Goal: Information Seeking & Learning: Learn about a topic

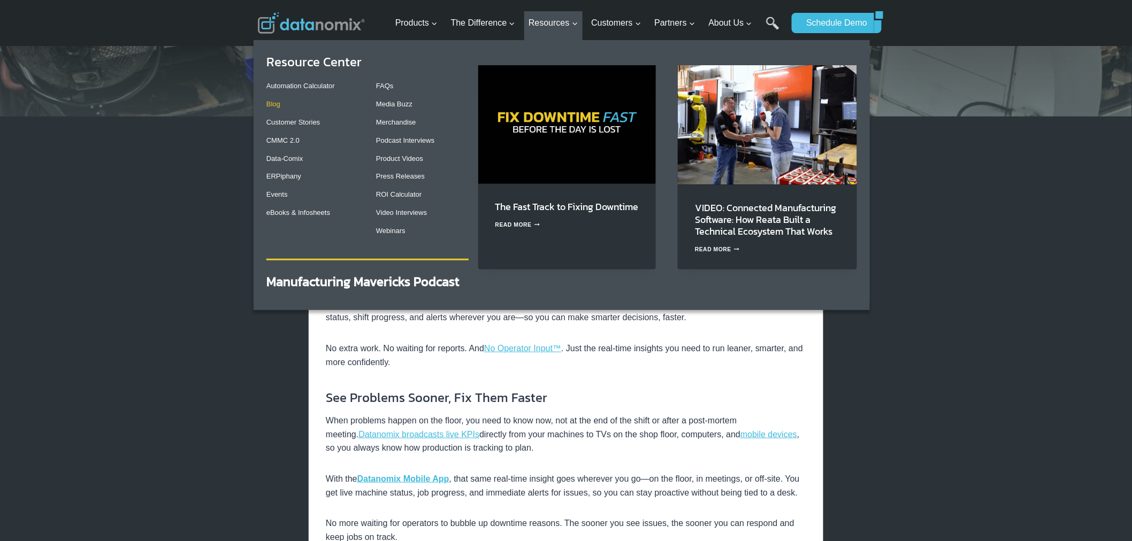
click at [279, 100] on link "Blog" at bounding box center [273, 104] width 14 height 8
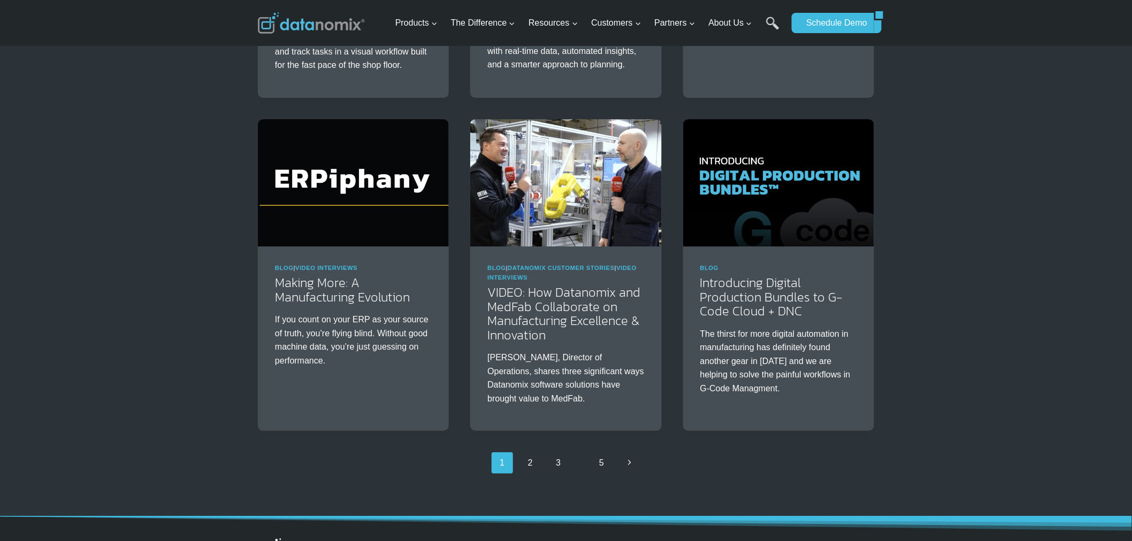
scroll to position [1485, 0]
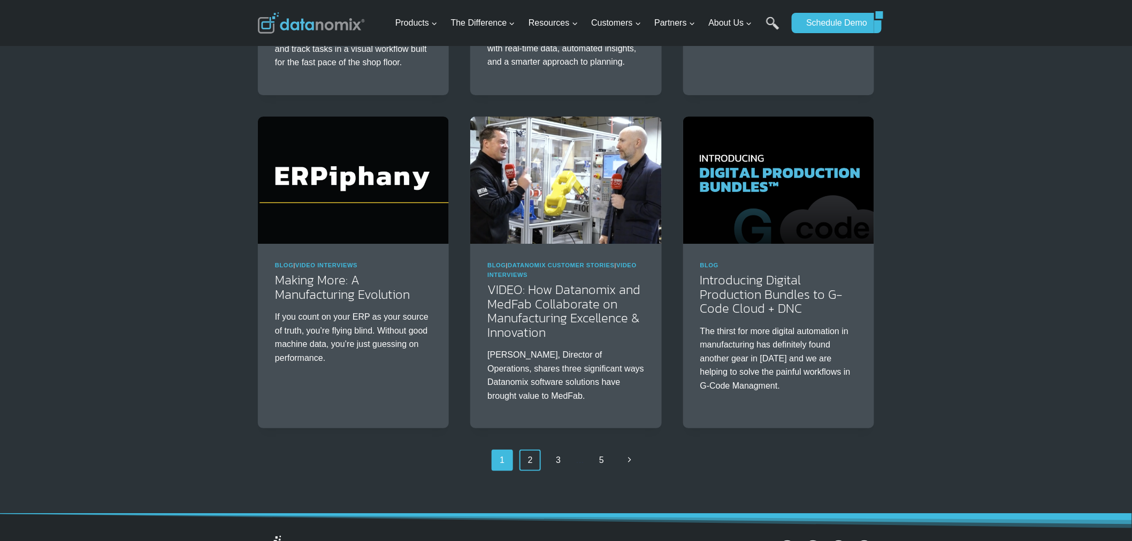
click at [536, 460] on link "2" at bounding box center [529, 460] width 21 height 21
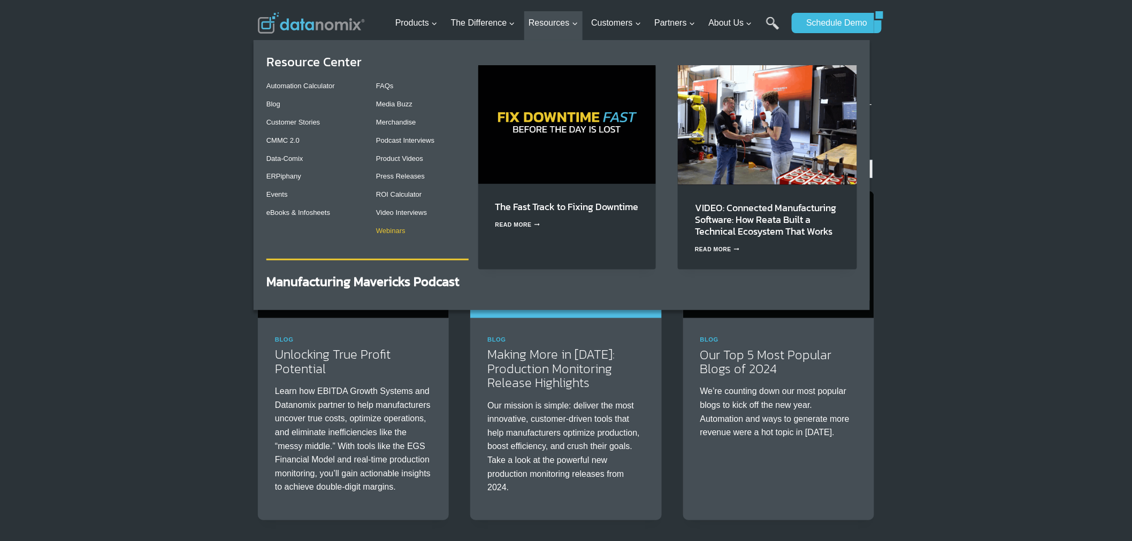
click at [401, 228] on link "Webinars" at bounding box center [390, 231] width 29 height 8
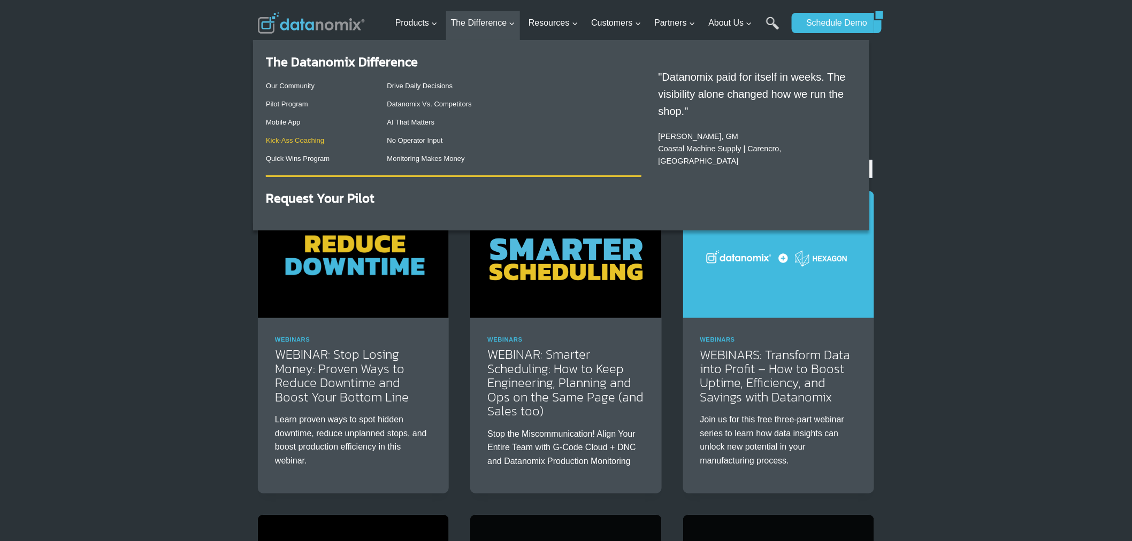
click at [286, 142] on link "Kick-Ass Coaching" at bounding box center [295, 140] width 58 height 8
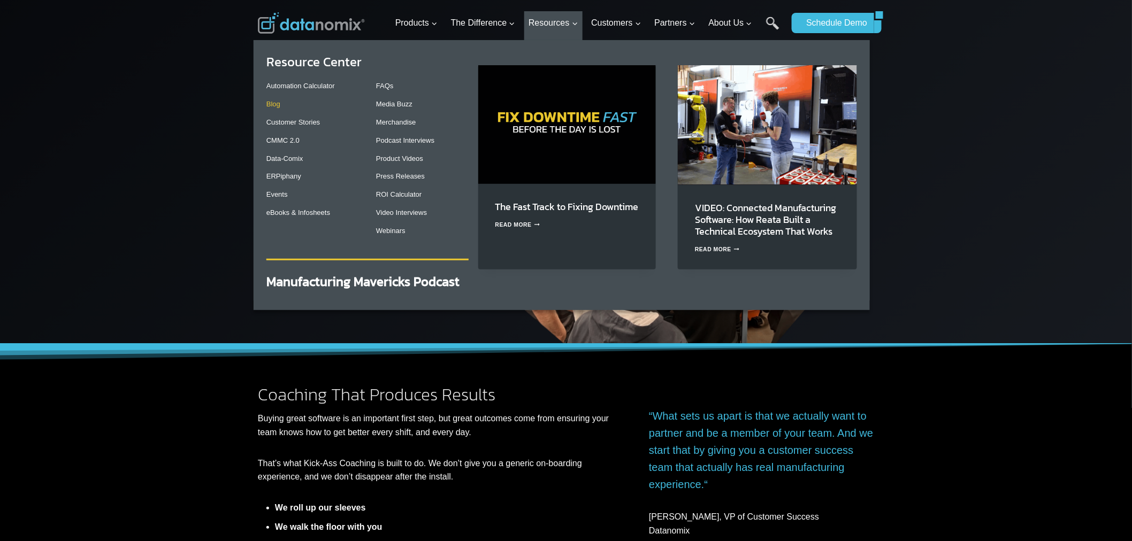
click at [283, 108] on p "Blog" at bounding box center [312, 104] width 93 height 11
click at [280, 108] on link "Blog" at bounding box center [273, 104] width 14 height 8
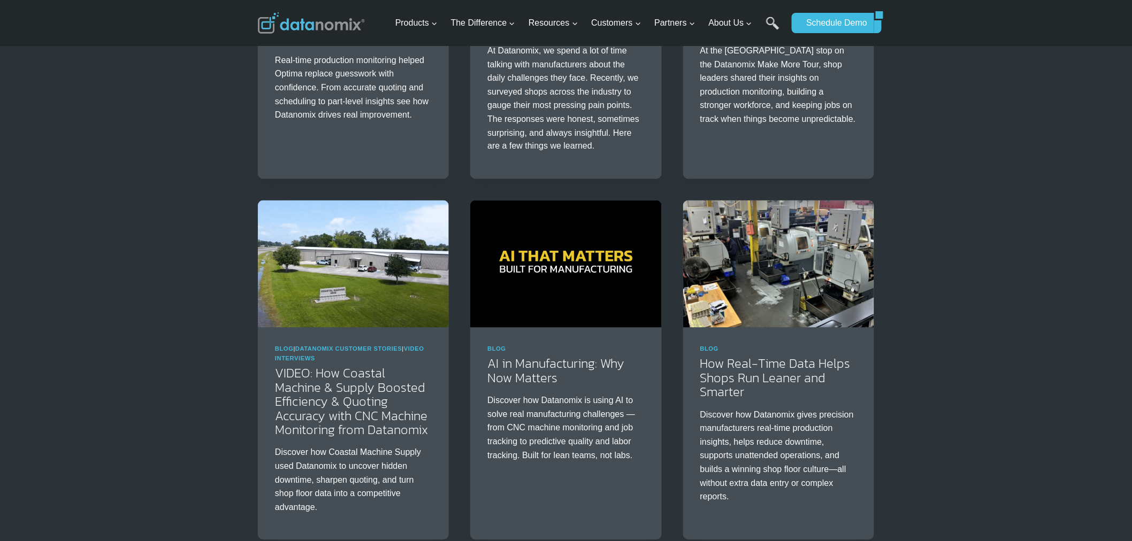
scroll to position [792, 0]
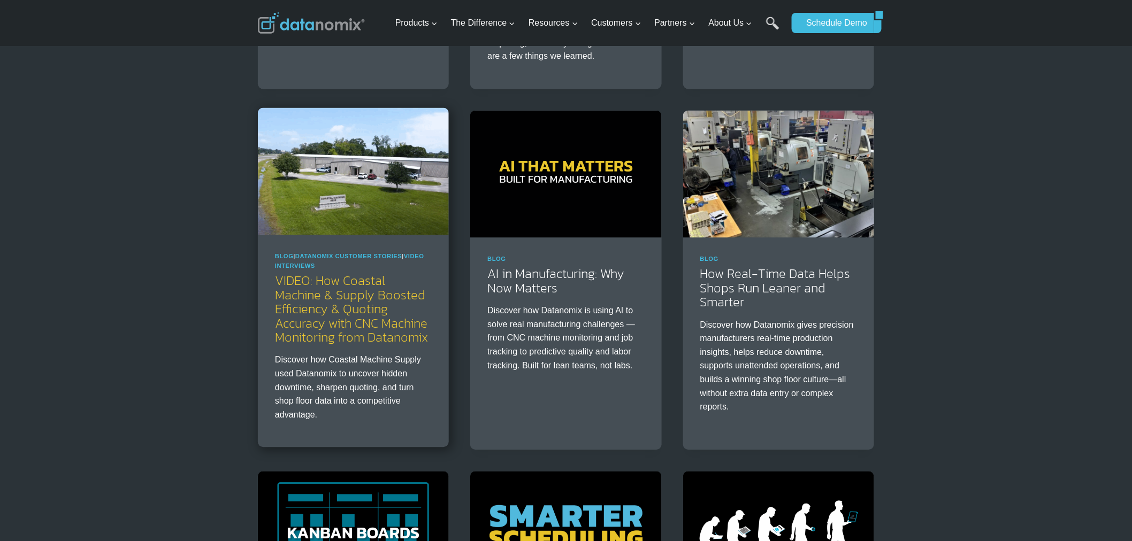
click at [366, 326] on link "VIDEO: How Coastal Machine & Supply Boosted Efficiency & Quoting Accuracy with …" at bounding box center [351, 309] width 153 height 75
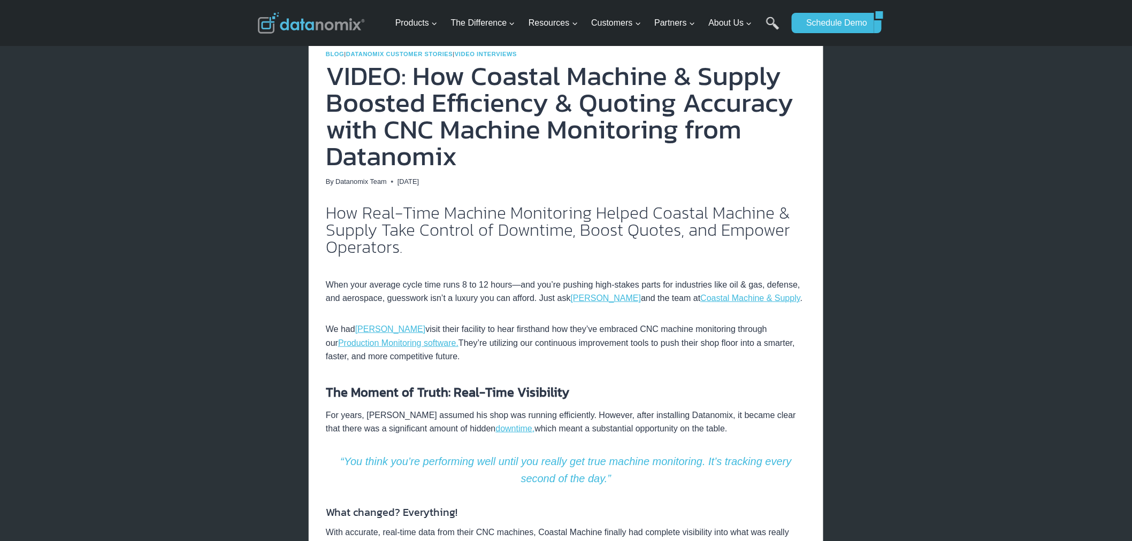
scroll to position [198, 0]
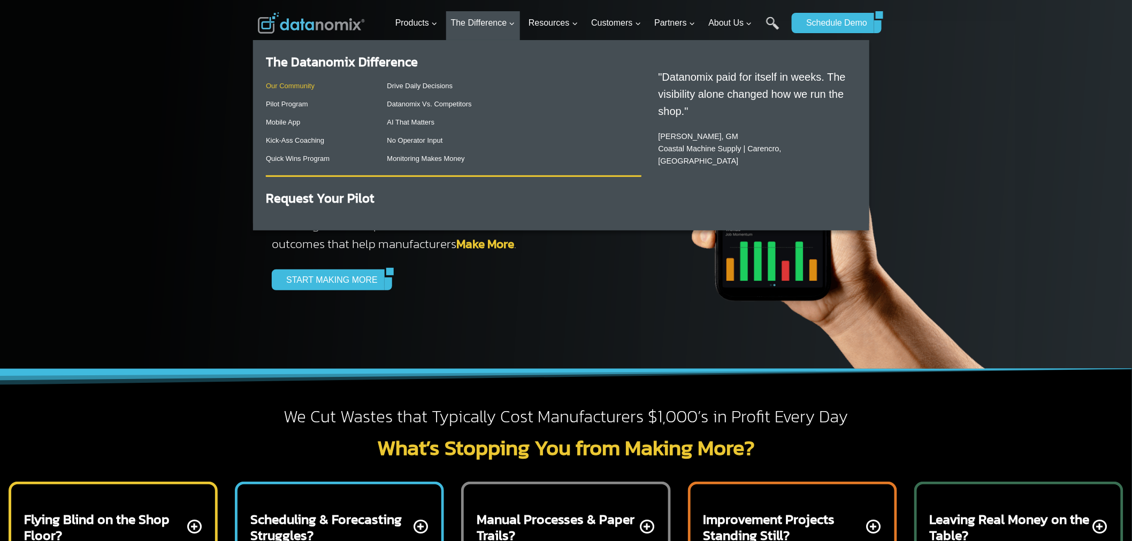
click at [296, 84] on link "Our Community" at bounding box center [290, 86] width 49 height 8
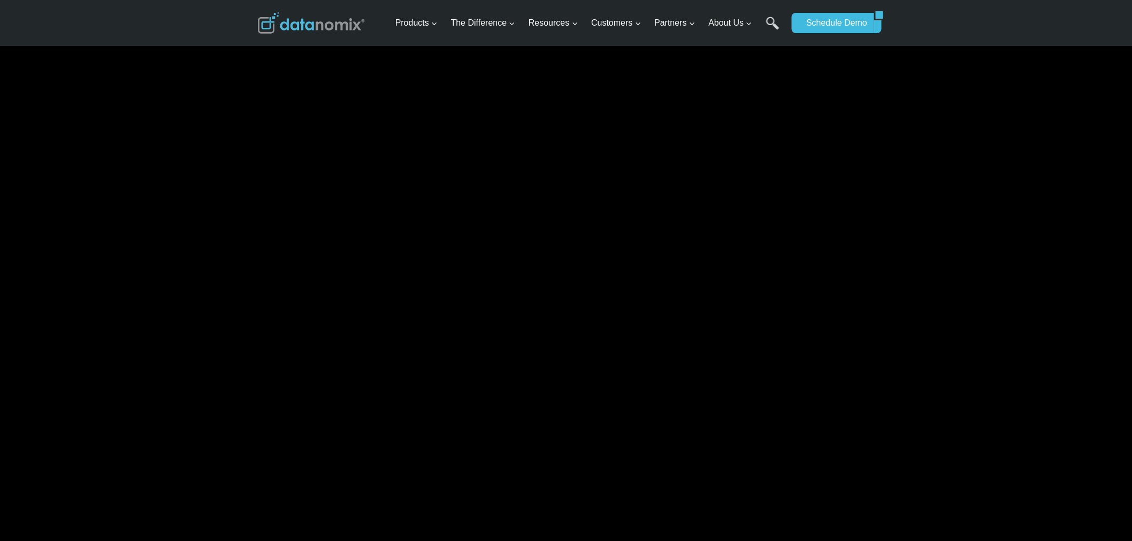
scroll to position [1287, 0]
